Goal: Check status: Check status

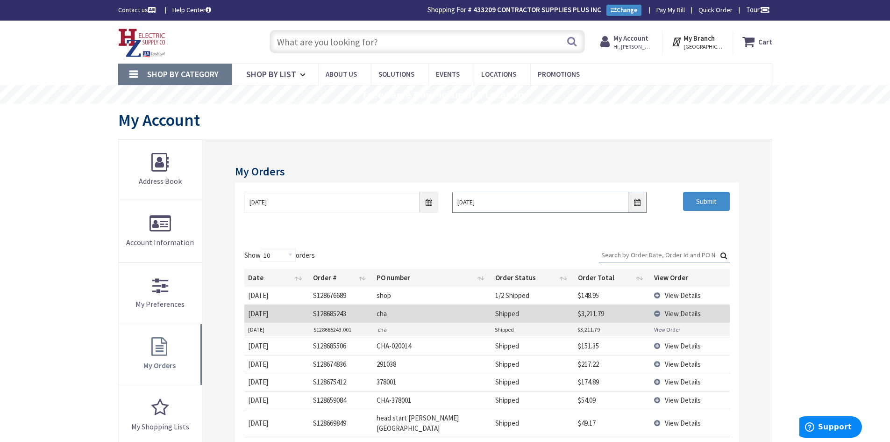
click at [639, 207] on input "9/2/2025" at bounding box center [549, 202] width 194 height 21
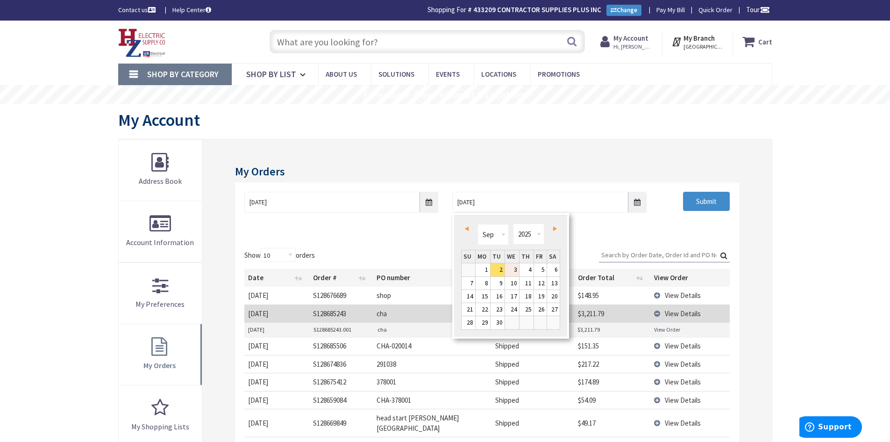
click at [515, 273] on link "3" at bounding box center [512, 269] width 14 height 13
type input "09/03/2025"
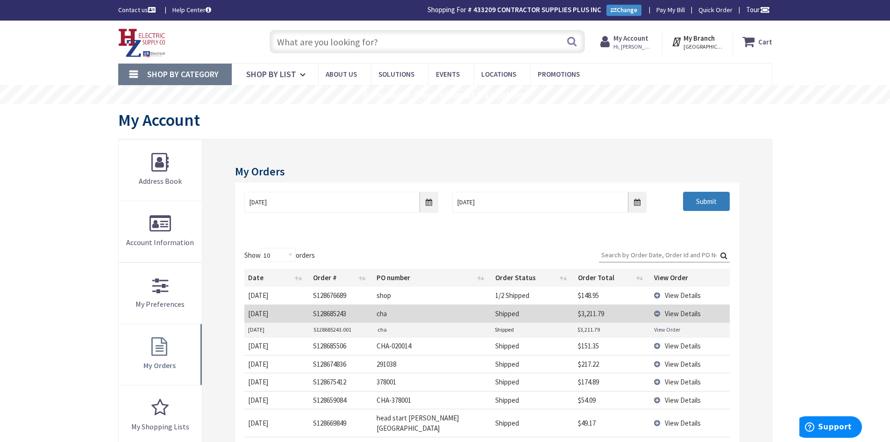
click at [713, 200] on input "Submit" at bounding box center [706, 202] width 47 height 20
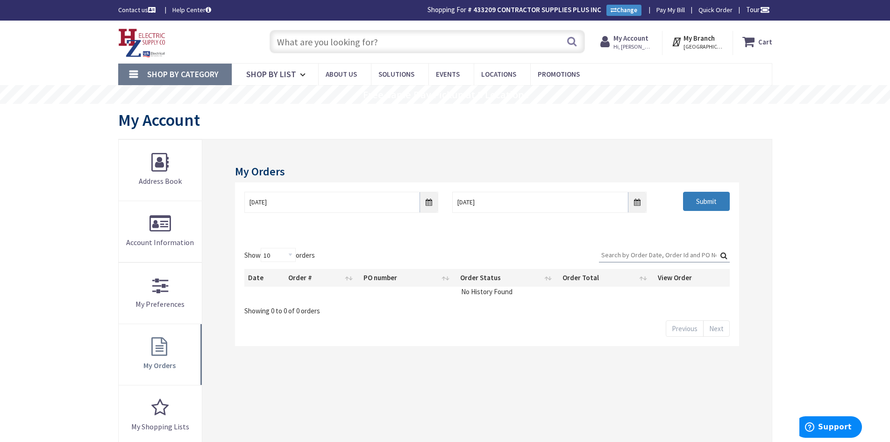
click at [693, 202] on input "Submit" at bounding box center [706, 202] width 47 height 20
click at [431, 208] on input "8/26/2025" at bounding box center [341, 202] width 194 height 21
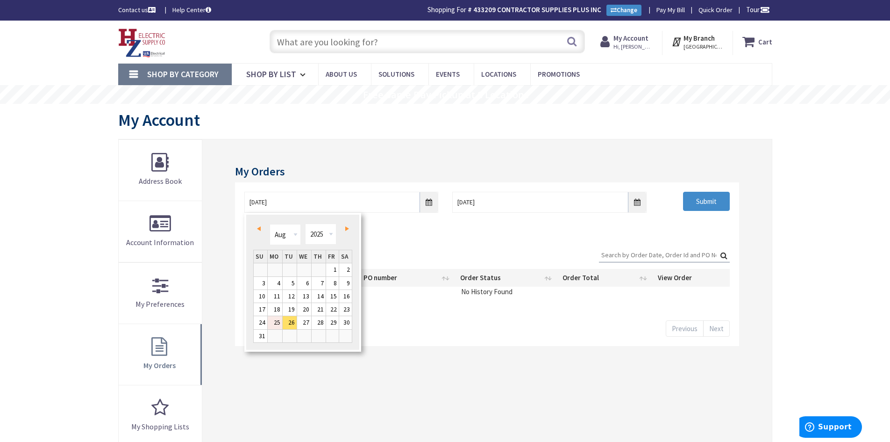
click at [279, 325] on link "25" at bounding box center [275, 322] width 14 height 13
type input "08/25/2025"
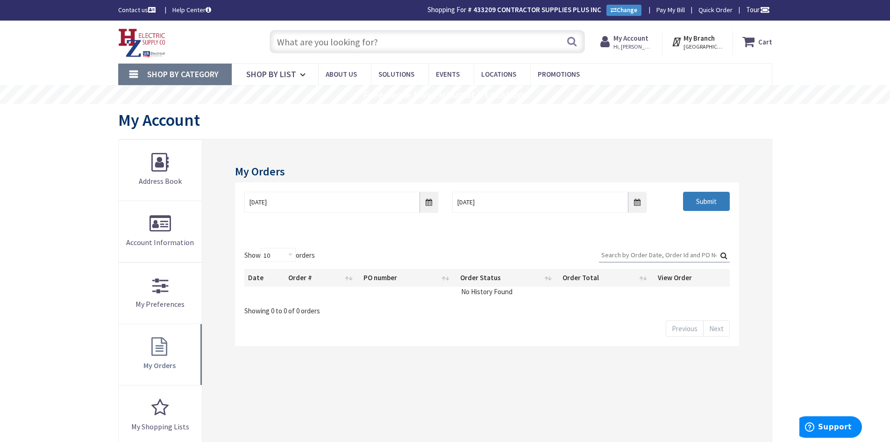
click at [714, 210] on input "Submit" at bounding box center [706, 202] width 47 height 20
click at [705, 205] on input "Submit" at bounding box center [706, 202] width 47 height 20
click at [700, 207] on input "Submit" at bounding box center [706, 202] width 47 height 20
click at [708, 207] on input "Submit" at bounding box center [706, 202] width 47 height 20
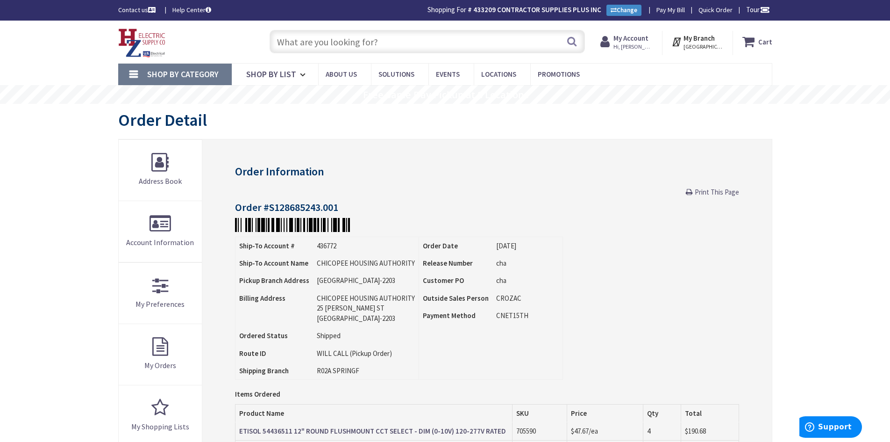
click at [634, 40] on strong "My Account" at bounding box center [631, 38] width 35 height 9
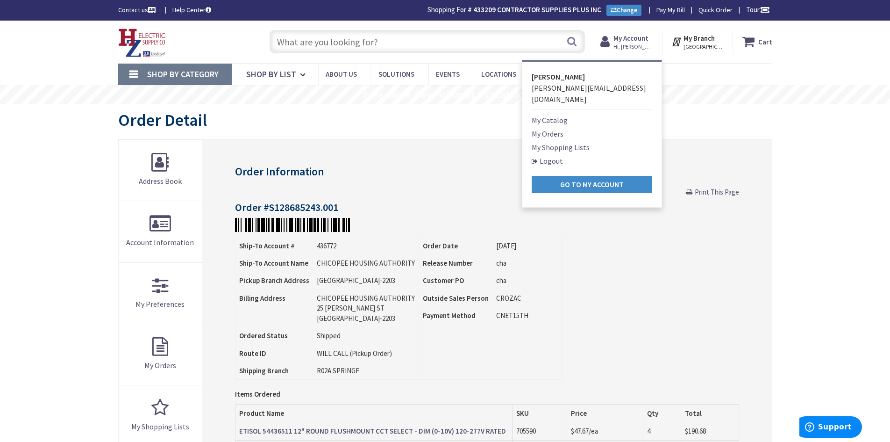
click at [562, 128] on link "My Orders" at bounding box center [548, 133] width 32 height 11
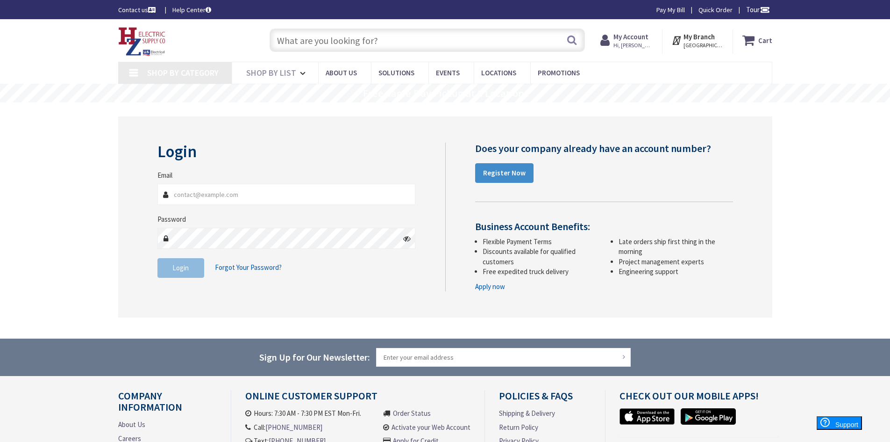
type input "[PERSON_NAME][EMAIL_ADDRESS][DOMAIN_NAME]"
click at [187, 274] on button "Login" at bounding box center [180, 268] width 47 height 20
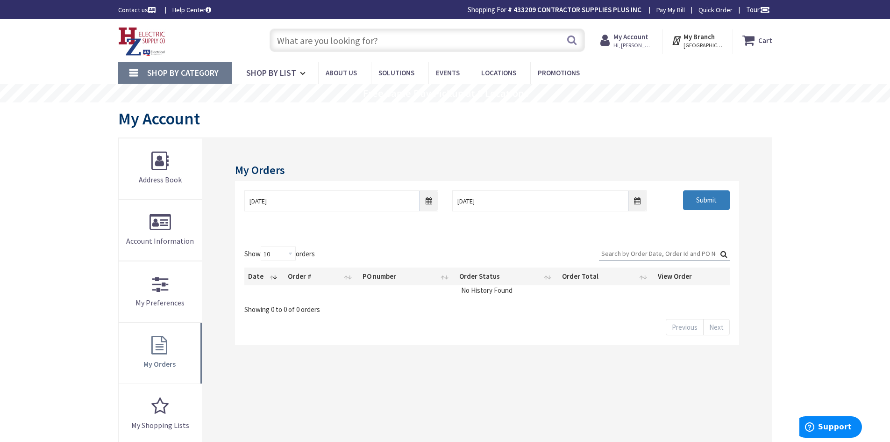
click at [700, 204] on input "Submit" at bounding box center [706, 200] width 47 height 20
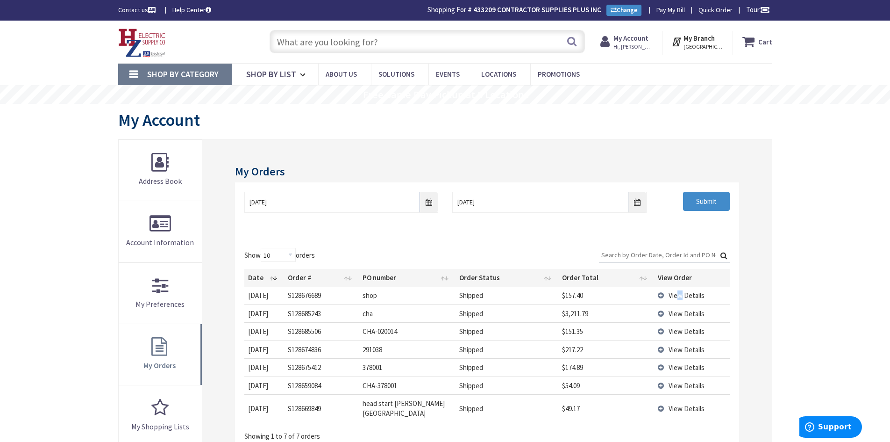
click at [679, 300] on td "View Details" at bounding box center [692, 294] width 76 height 17
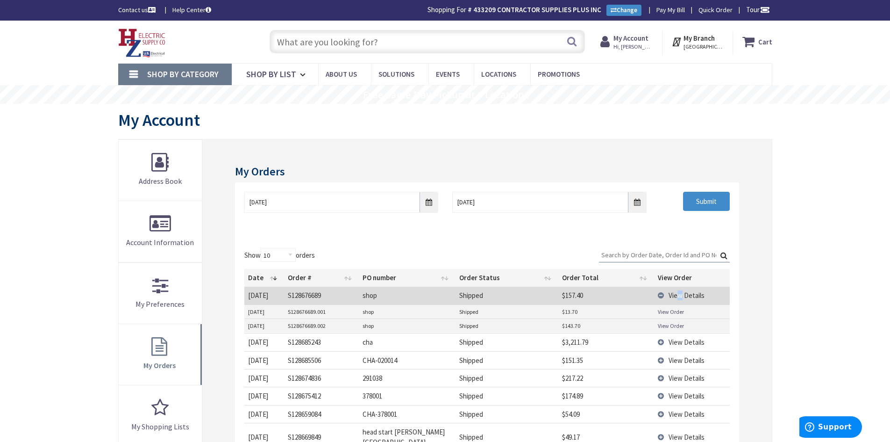
click at [665, 325] on link "View Order" at bounding box center [671, 326] width 26 height 8
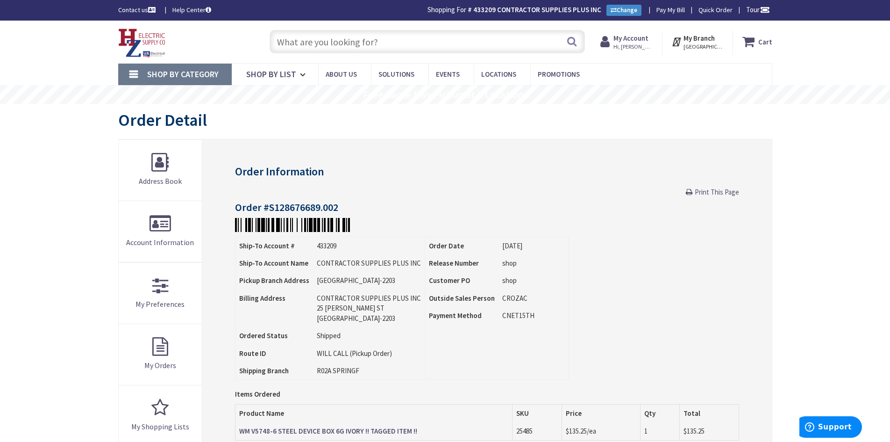
click at [624, 45] on span "Hi, [PERSON_NAME]" at bounding box center [634, 46] width 40 height 7
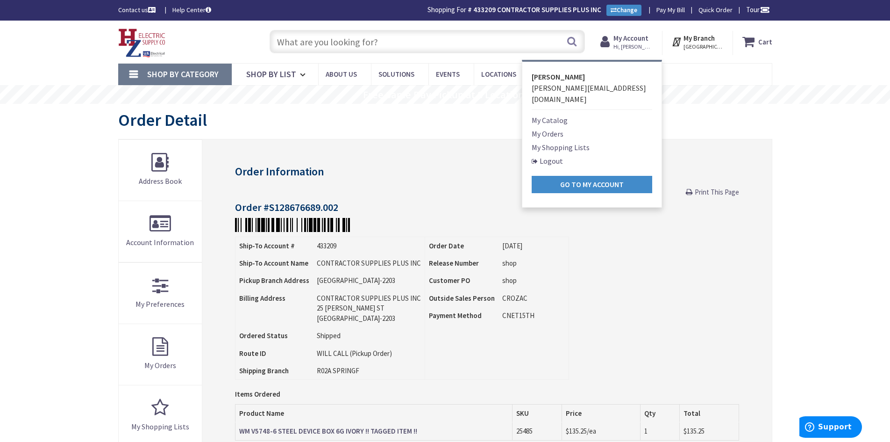
click at [553, 128] on link "My Orders" at bounding box center [548, 133] width 32 height 11
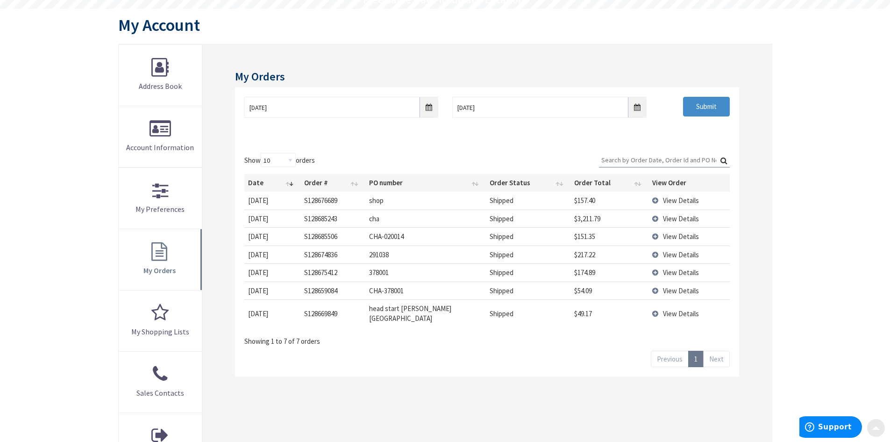
scroll to position [95, 0]
click at [673, 268] on span "View Details" at bounding box center [681, 272] width 36 height 9
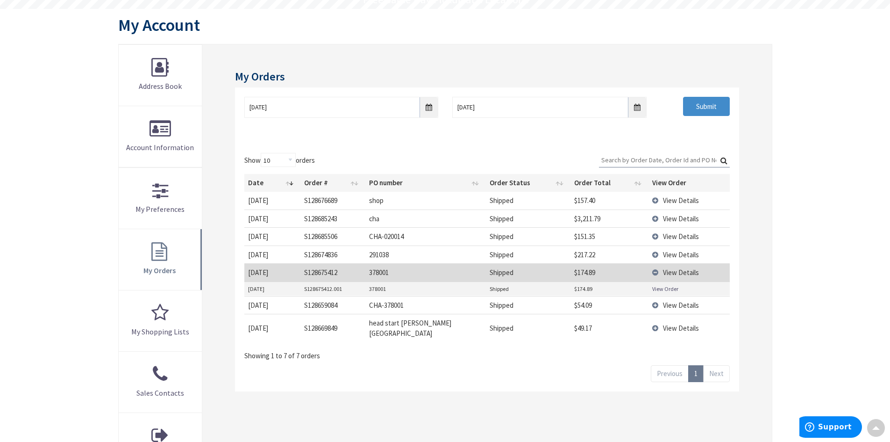
click at [676, 286] on link "View Order" at bounding box center [665, 289] width 26 height 8
click at [672, 201] on span "View Details" at bounding box center [681, 200] width 36 height 9
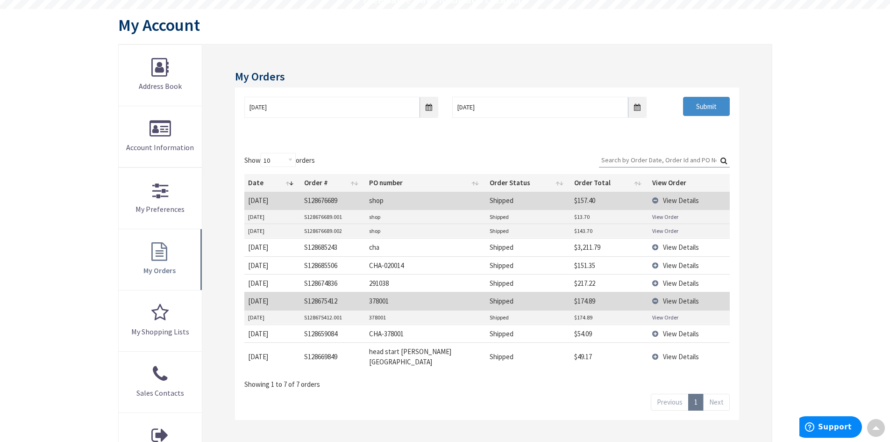
click at [664, 230] on link "View Order" at bounding box center [665, 231] width 26 height 8
click at [665, 220] on link "View Order" at bounding box center [665, 217] width 26 height 8
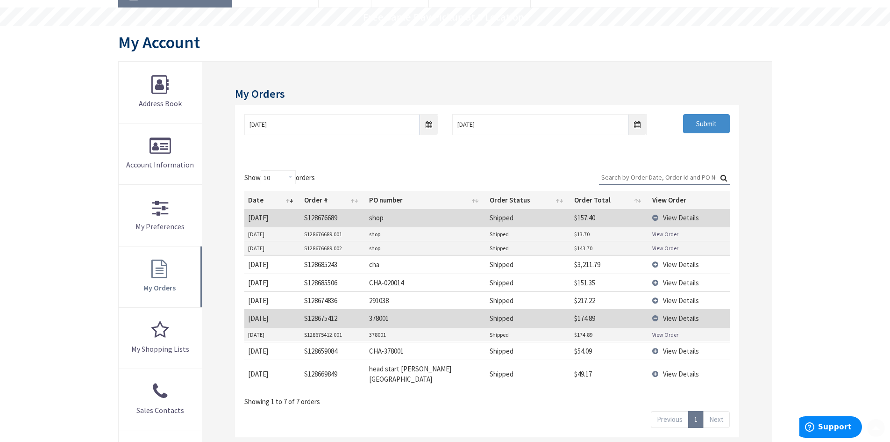
scroll to position [93, 0]
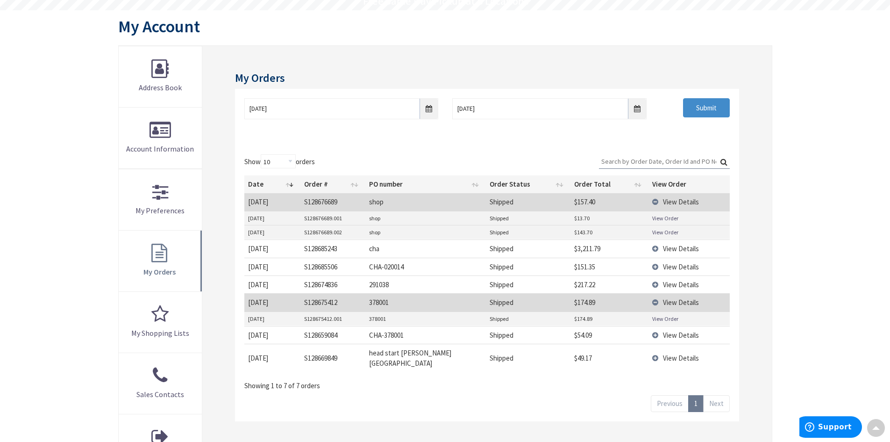
click at [658, 233] on link "View Order" at bounding box center [665, 232] width 26 height 8
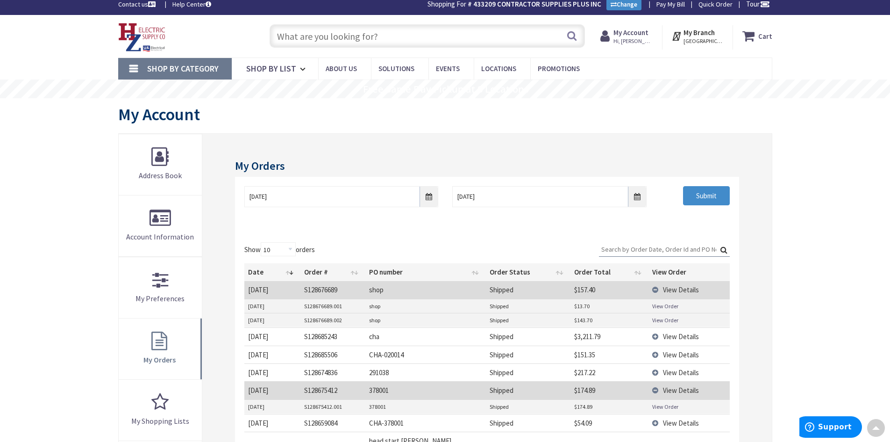
scroll to position [0, 0]
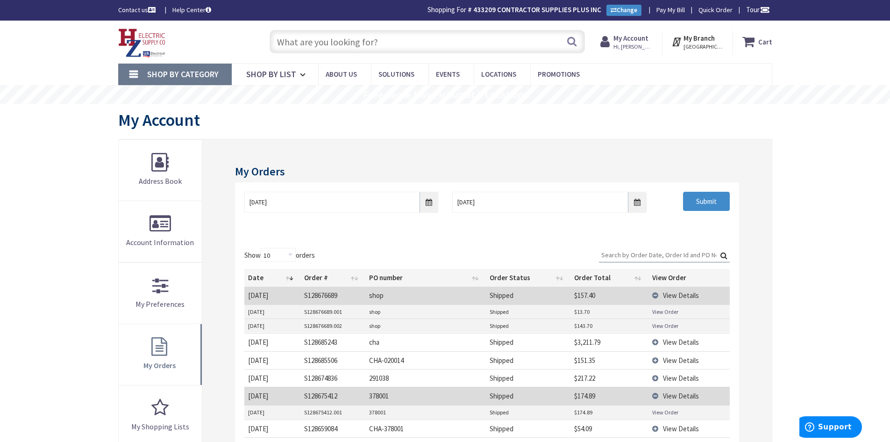
click at [653, 293] on td "View Details" at bounding box center [689, 294] width 81 height 17
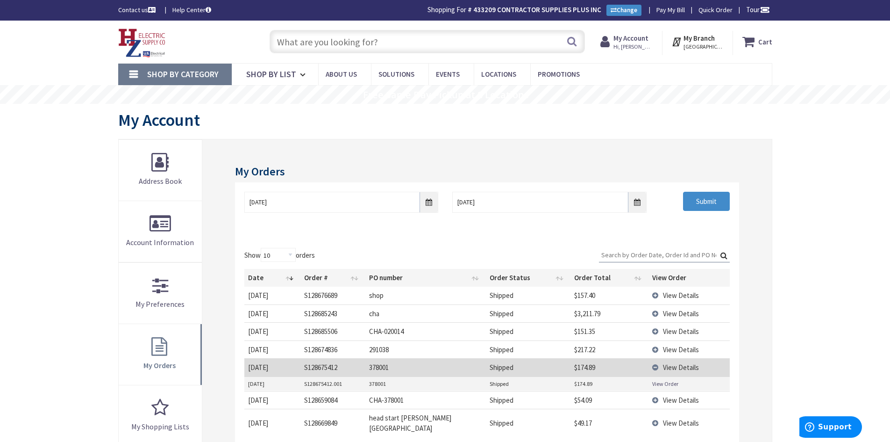
click at [665, 298] on span "View Details" at bounding box center [681, 295] width 36 height 9
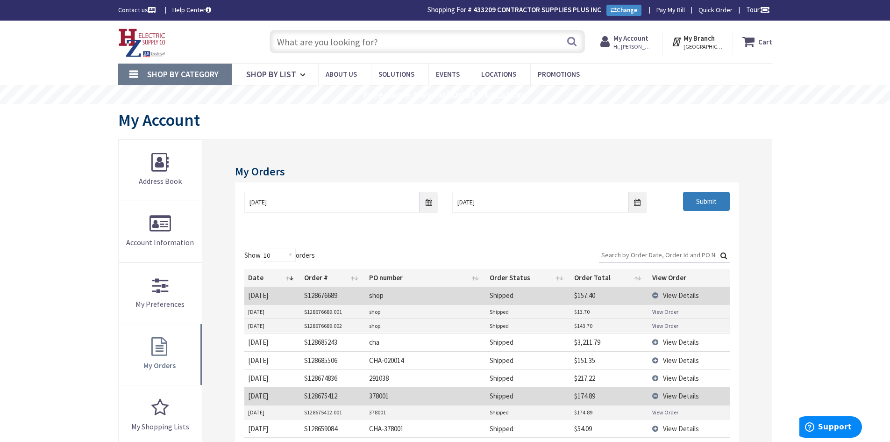
click at [700, 195] on input "Submit" at bounding box center [706, 202] width 47 height 20
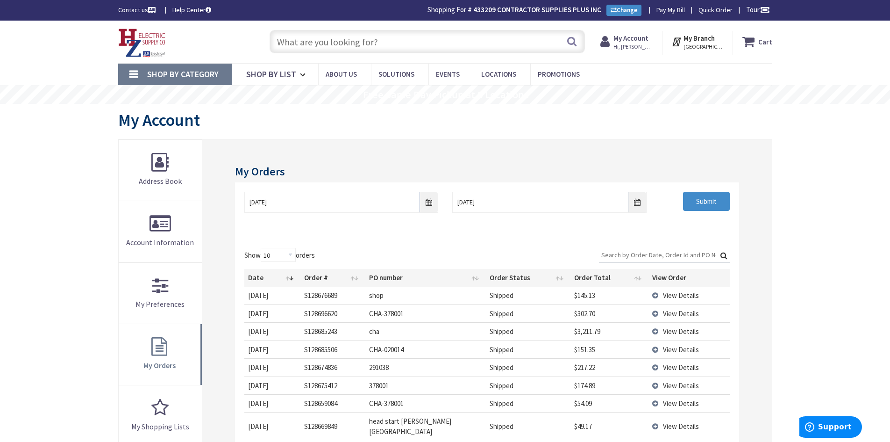
click at [673, 315] on span "View Details" at bounding box center [681, 313] width 36 height 9
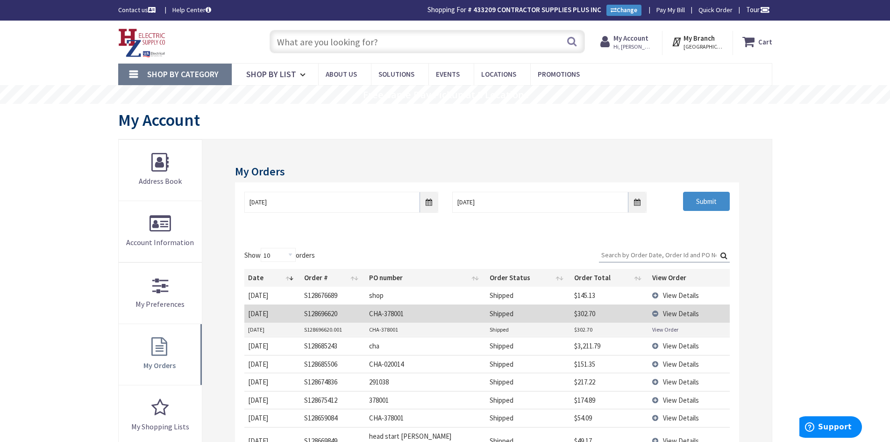
click at [673, 315] on span "View Details" at bounding box center [681, 313] width 36 height 9
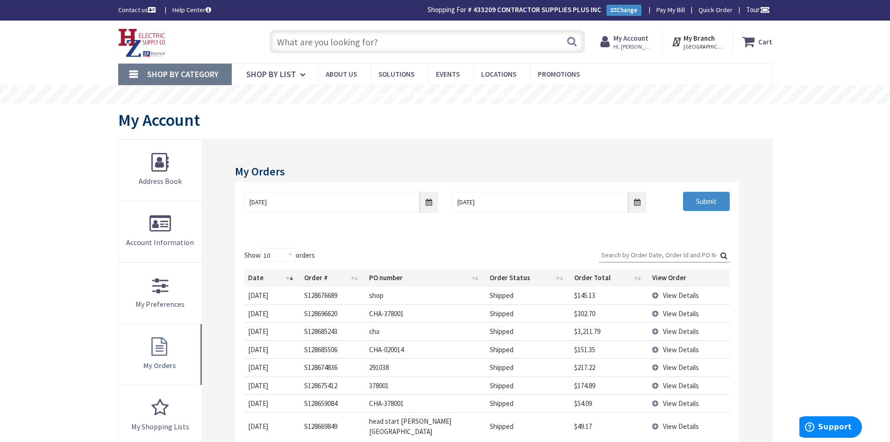
click at [523, 314] on td "Shipped" at bounding box center [528, 313] width 84 height 18
click at [680, 315] on span "View Details" at bounding box center [681, 313] width 36 height 9
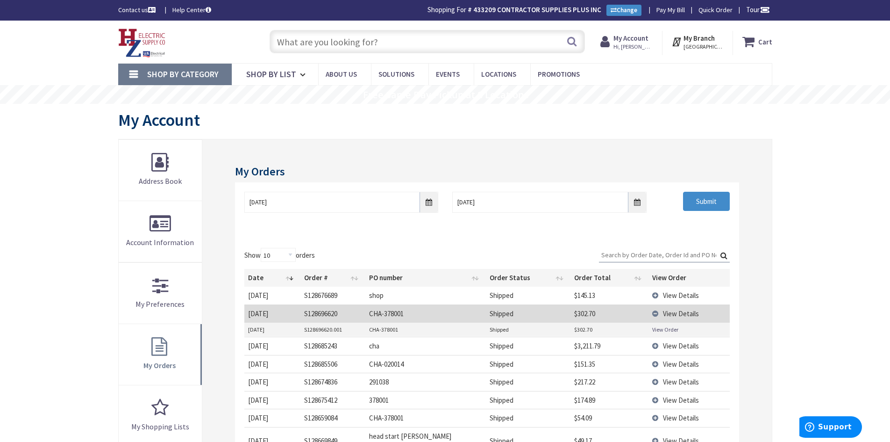
click at [678, 343] on span "View Details" at bounding box center [681, 345] width 36 height 9
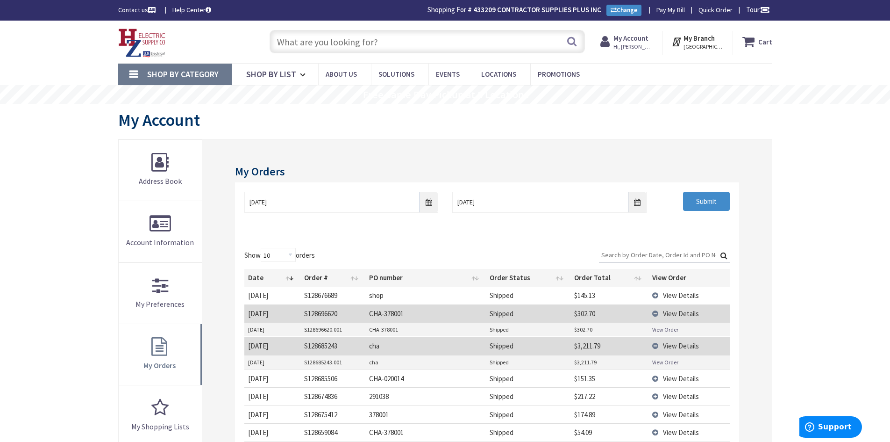
click at [665, 363] on link "View Order" at bounding box center [665, 362] width 26 height 8
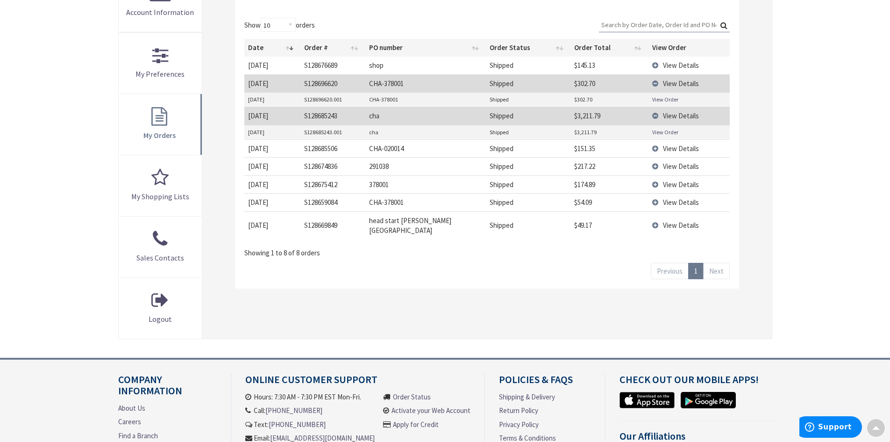
scroll to position [234, 0]
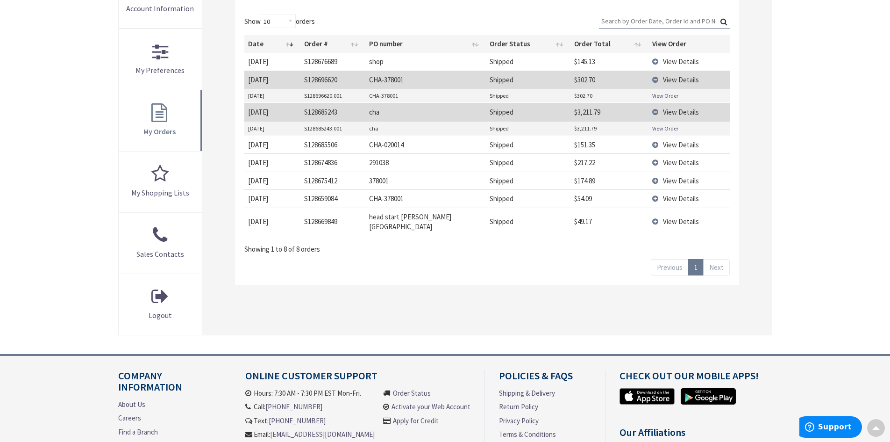
click at [666, 63] on span "View Details" at bounding box center [681, 61] width 36 height 9
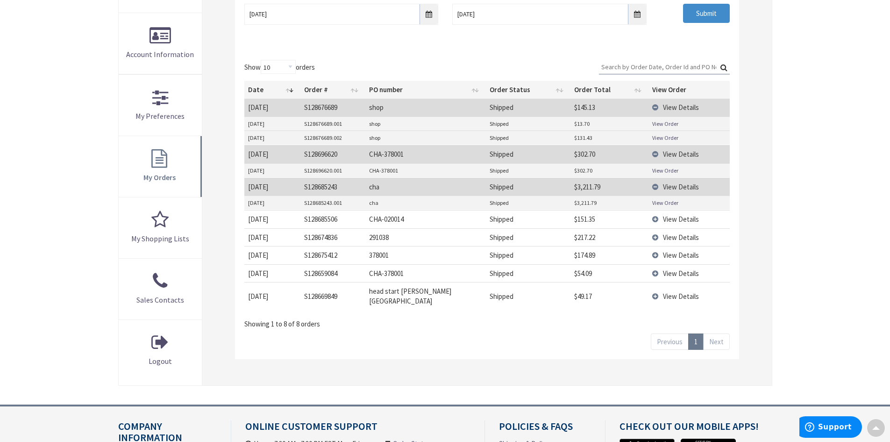
scroll to position [187, 0]
click at [670, 138] on link "View Order" at bounding box center [665, 139] width 26 height 8
click at [670, 201] on link "View Order" at bounding box center [665, 204] width 26 height 8
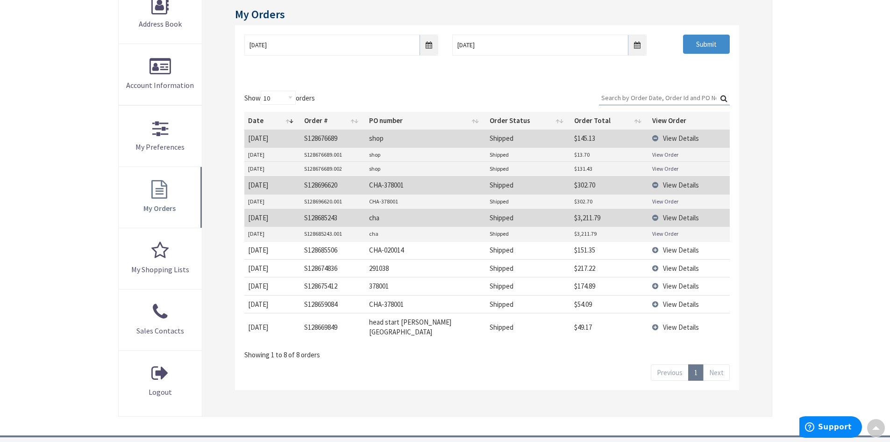
scroll to position [142, 0]
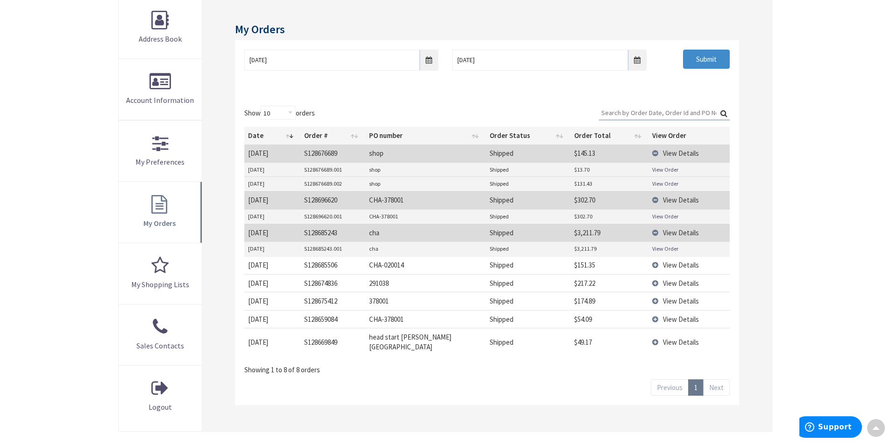
click at [368, 173] on td "shop" at bounding box center [425, 170] width 121 height 14
click at [673, 170] on link "View Order" at bounding box center [665, 169] width 26 height 8
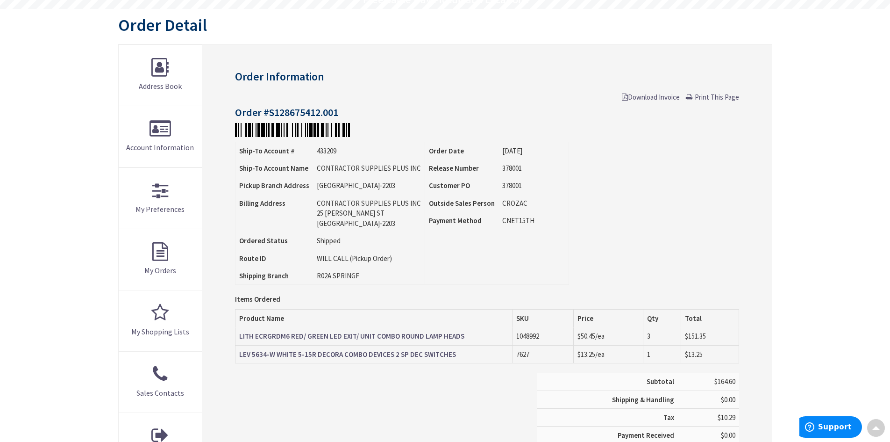
scroll to position [95, 0]
click at [437, 337] on strong "LITH ECRGRDM6 RED/ GREEN LED EXIT/ UNIT COMBO ROUND LAMP HEADS" at bounding box center [351, 335] width 225 height 9
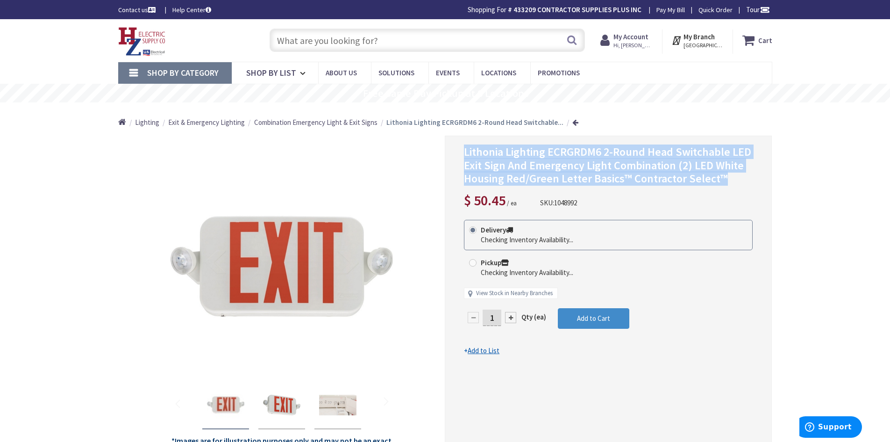
drag, startPoint x: 464, startPoint y: 151, endPoint x: 726, endPoint y: 174, distance: 262.7
click at [726, 174] on h1 "Lithonia Lighting ECRGRDM6 2-Round Head Switchable LED Exit Sign And Emergency …" at bounding box center [608, 165] width 289 height 40
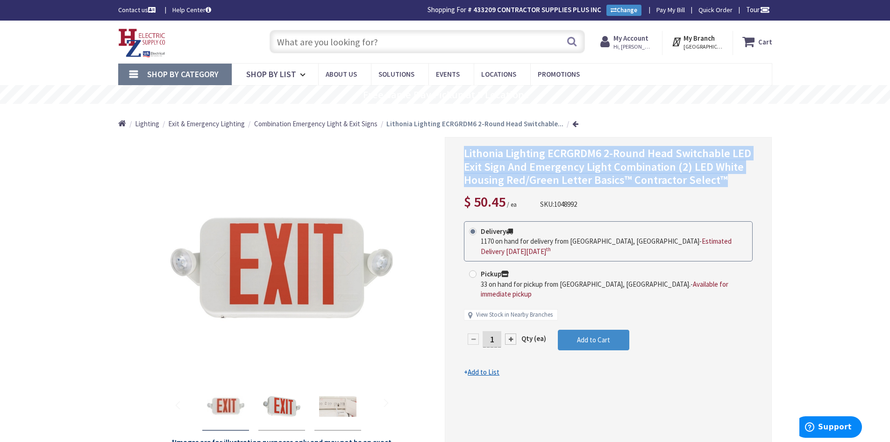
copy span "Lithonia Lighting ECRGRDM6 2-Round Head Switchable LED Exit Sign And Emergency …"
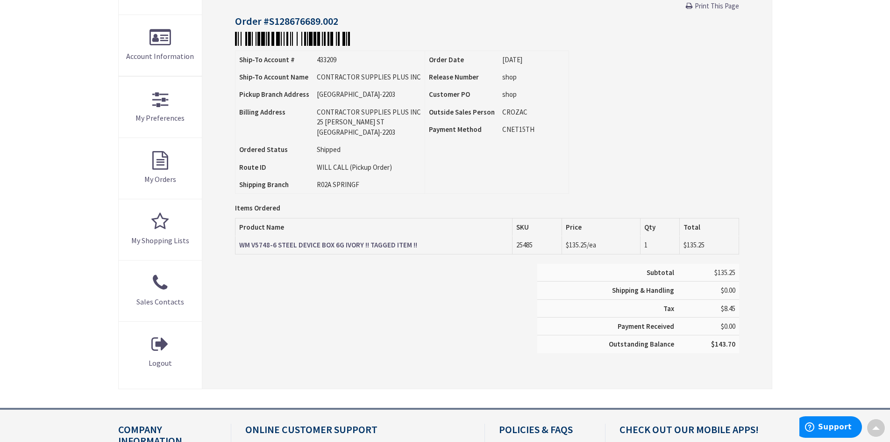
scroll to position [187, 0]
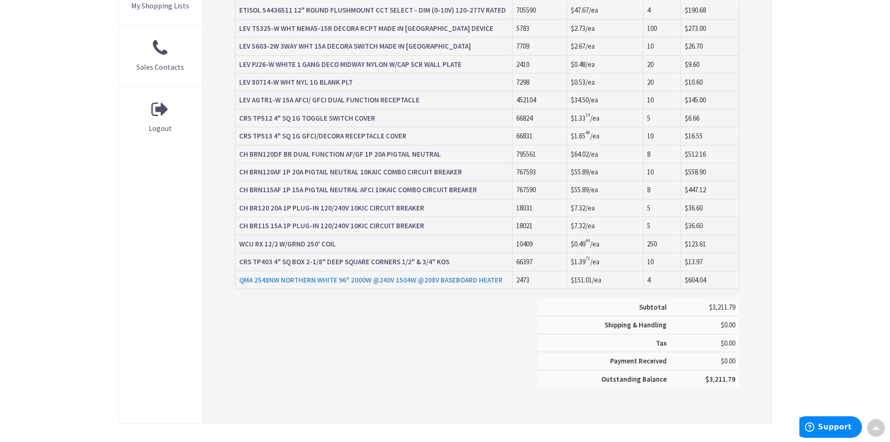
scroll to position [422, 0]
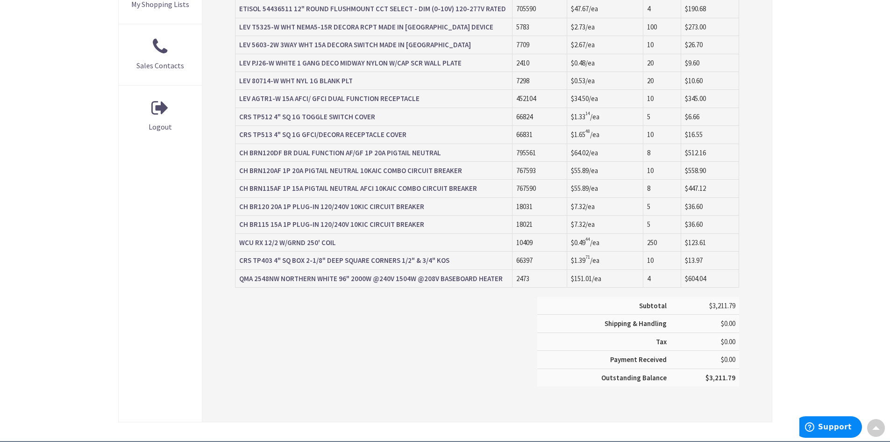
click at [357, 279] on strong "QMA 2548NW NORTHERN WHITE 96" 2000W @240V 1504W @208V BASEBOARD HEATER" at bounding box center [371, 278] width 264 height 9
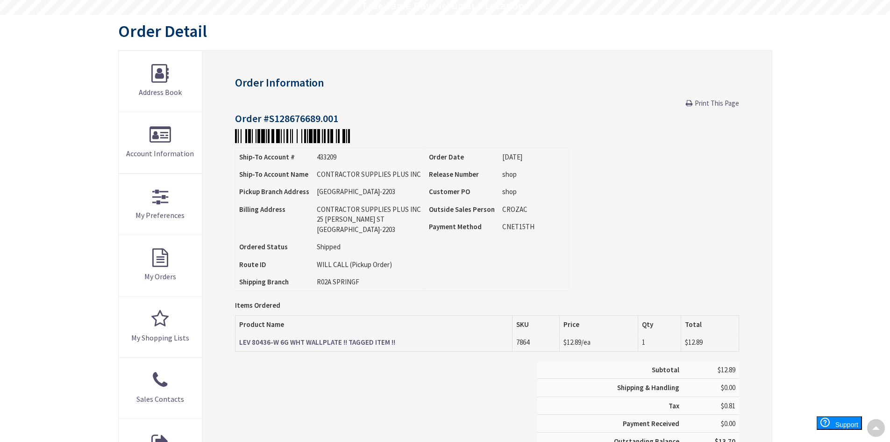
scroll to position [8, 0]
